Goal: Task Accomplishment & Management: Manage account settings

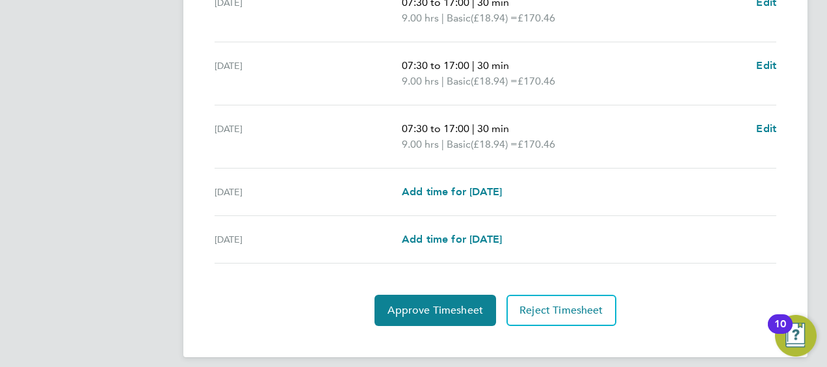
scroll to position [570, 0]
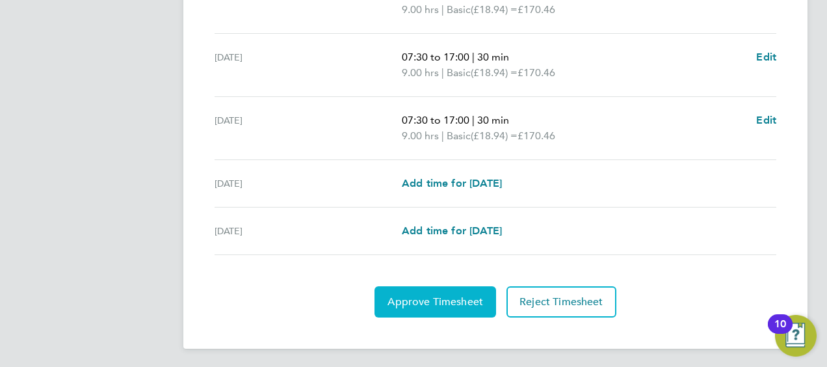
click at [435, 300] on span "Approve Timesheet" at bounding box center [435, 301] width 96 height 13
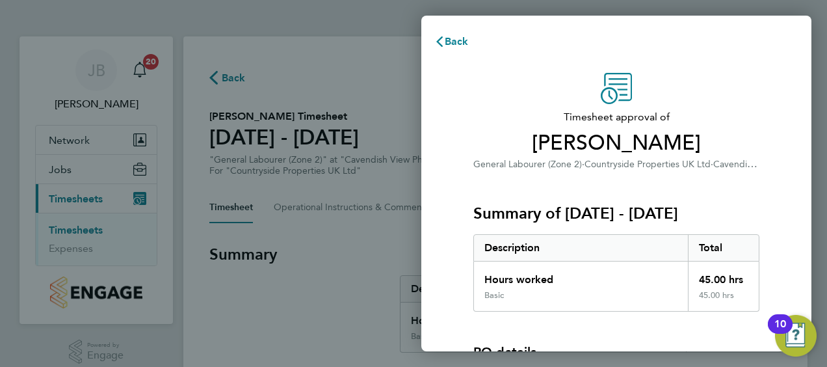
scroll to position [181, 0]
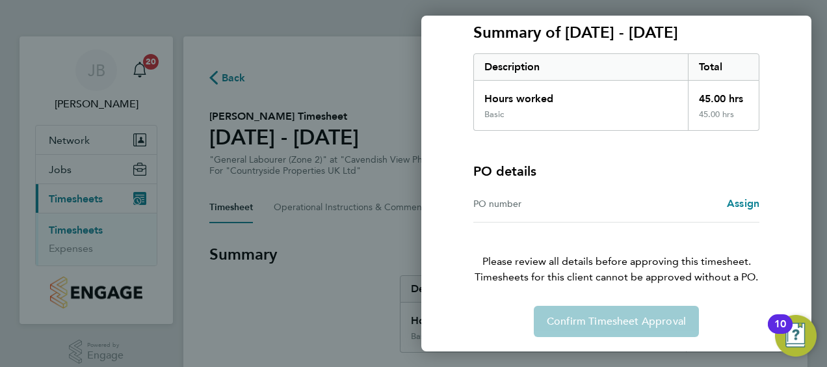
click at [605, 320] on div "Confirm Timesheet Approval" at bounding box center [616, 320] width 317 height 31
click at [363, 279] on div "Back Timesheet approval of [PERSON_NAME] General Labourer (Zone 2) · Countrysid…" at bounding box center [413, 183] width 827 height 367
click at [791, 333] on div "10" at bounding box center [780, 323] width 25 height 19
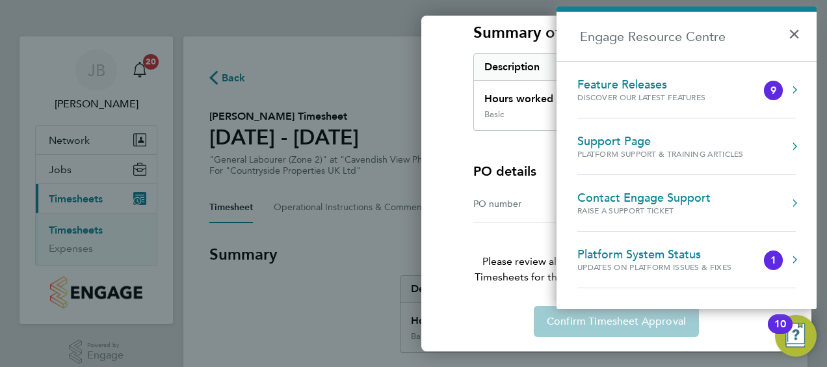
click at [775, 260] on div "1" at bounding box center [773, 260] width 6 height 0
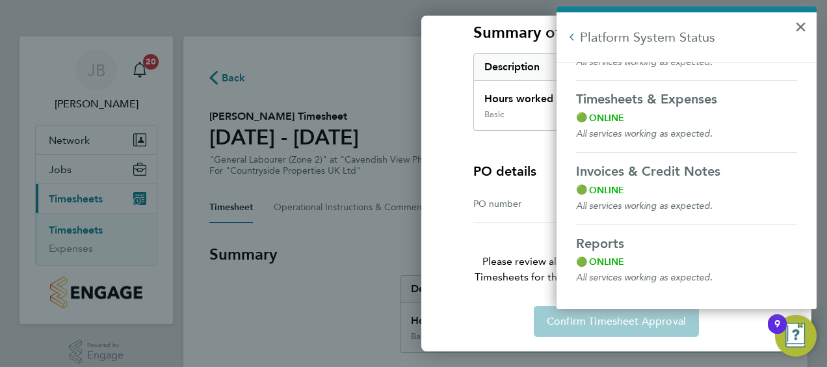
scroll to position [0, 0]
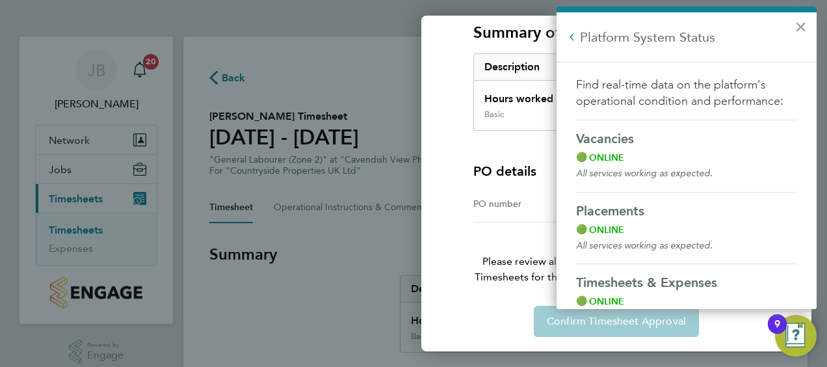
click at [801, 26] on button "×" at bounding box center [800, 26] width 12 height 21
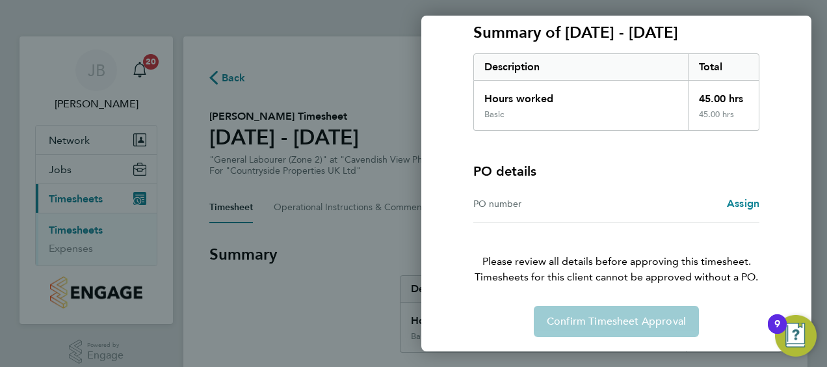
click at [786, 326] on div "9" at bounding box center [777, 323] width 19 height 19
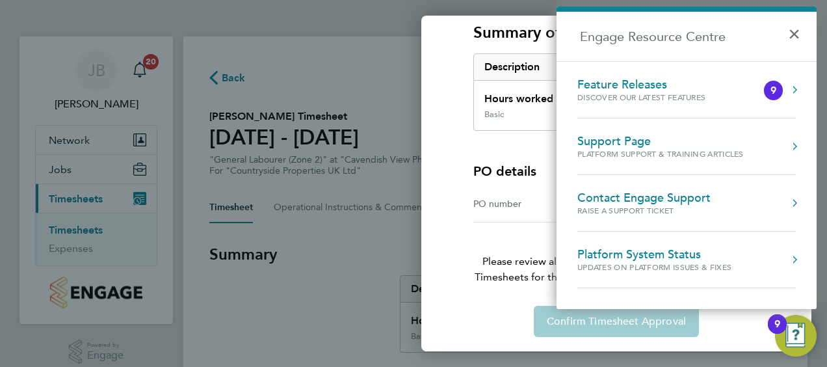
click at [794, 87] on button "Engage Resource Centre" at bounding box center [794, 89] width 13 height 13
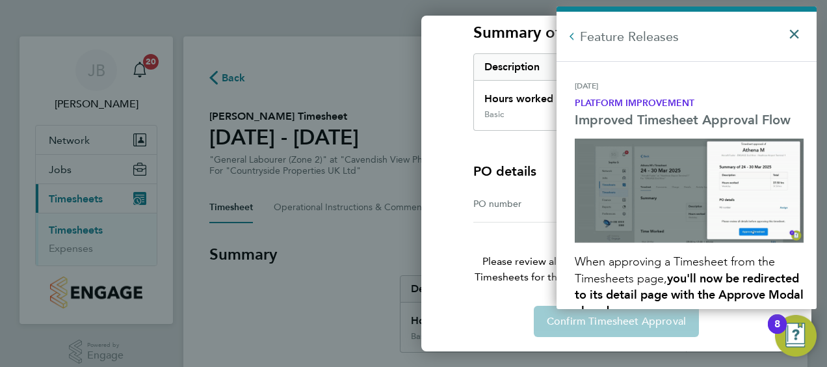
click at [792, 32] on button "×" at bounding box center [797, 30] width 19 height 29
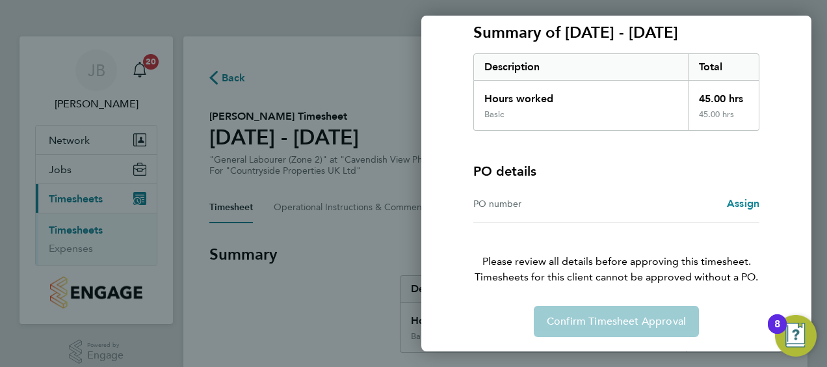
click at [788, 335] on img "Open Resource Center, 8 new notifications" at bounding box center [796, 336] width 42 height 42
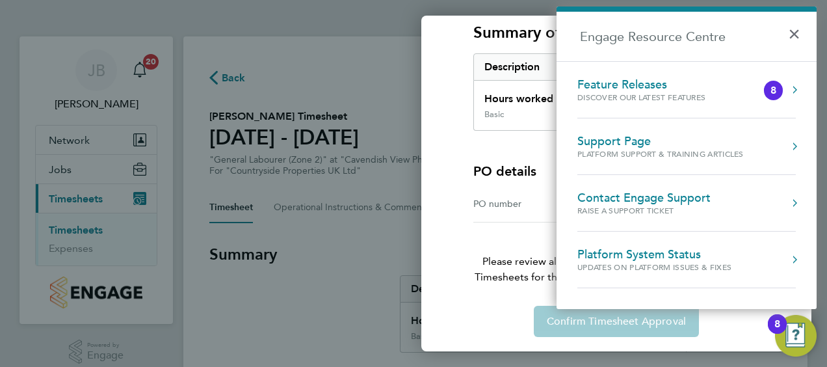
click at [792, 87] on button "Engage Resource Centre" at bounding box center [794, 89] width 13 height 13
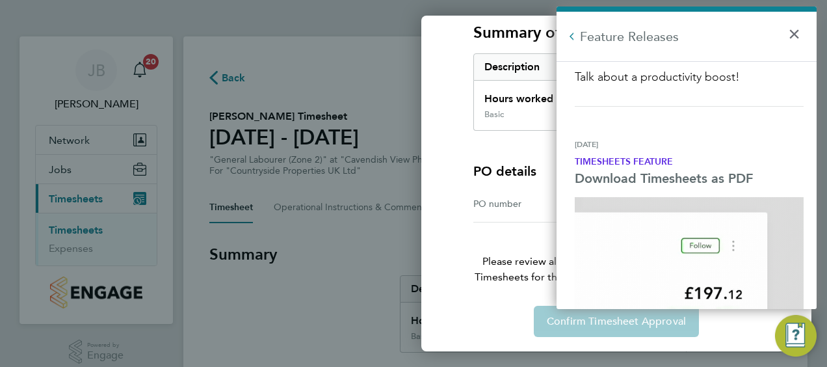
scroll to position [3129, 0]
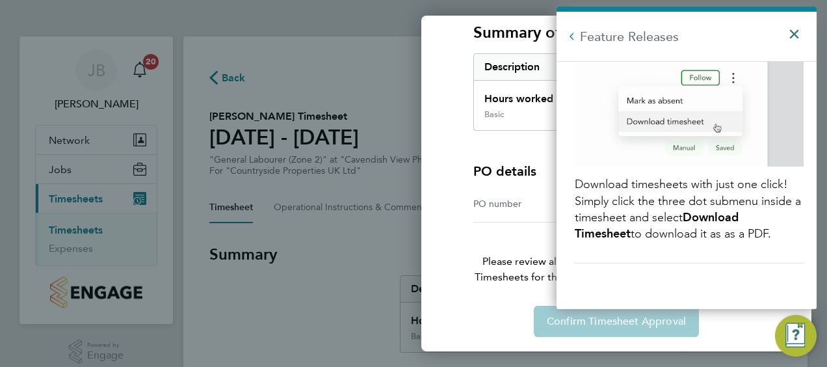
click at [797, 34] on button "×" at bounding box center [797, 30] width 19 height 29
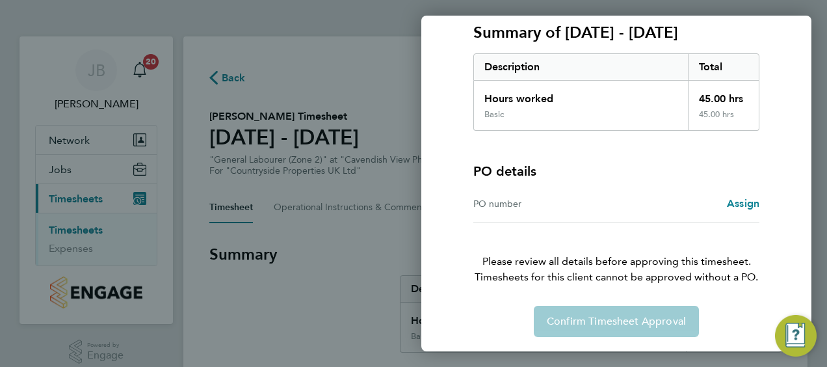
click at [599, 319] on div "Confirm Timesheet Approval" at bounding box center [616, 320] width 317 height 31
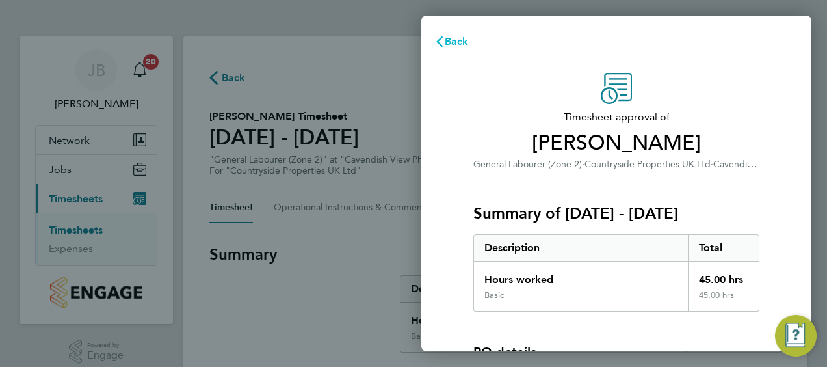
click at [453, 42] on span "Back" at bounding box center [457, 41] width 24 height 12
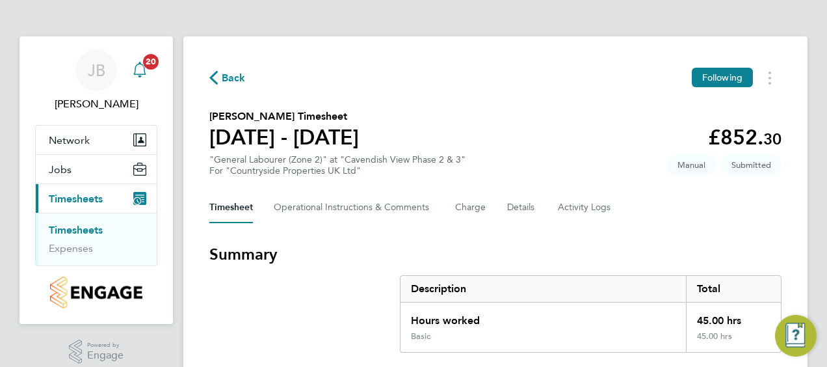
click at [146, 66] on span "20" at bounding box center [151, 62] width 16 height 16
